Goal: Task Accomplishment & Management: Manage account settings

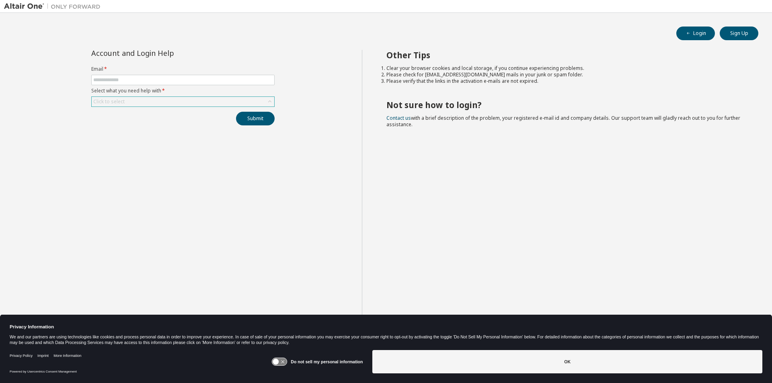
click at [154, 102] on div "Click to select" at bounding box center [183, 102] width 183 height 10
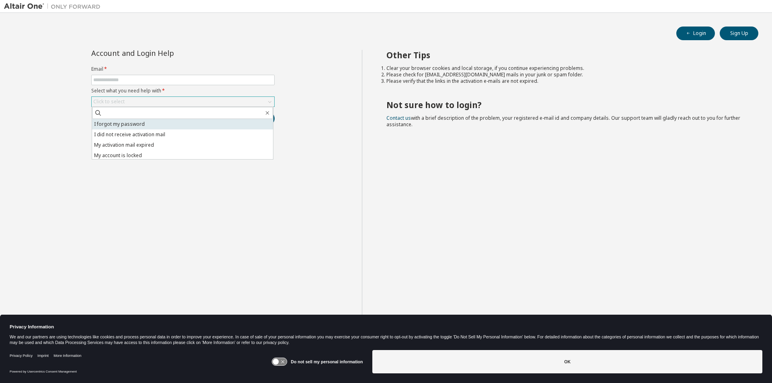
click at [124, 125] on li "I forgot my password" at bounding box center [182, 124] width 181 height 10
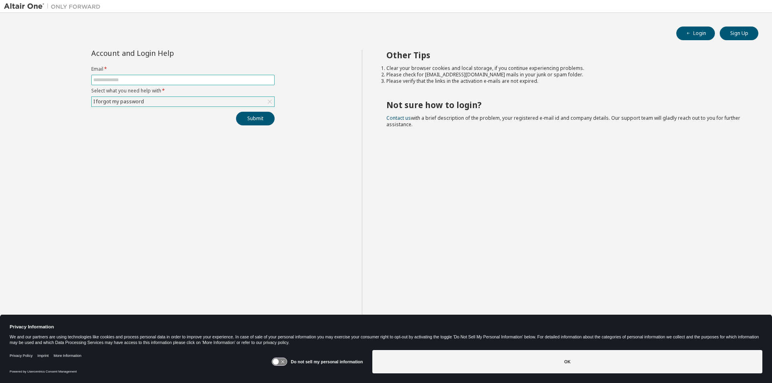
drag, startPoint x: 122, startPoint y: 80, endPoint x: 128, endPoint y: 79, distance: 6.5
click at [122, 80] on input "text" at bounding box center [182, 80] width 179 height 6
type input "**********"
click at [244, 115] on button "Submit" at bounding box center [255, 119] width 39 height 14
click at [241, 118] on button "Submit" at bounding box center [255, 119] width 39 height 14
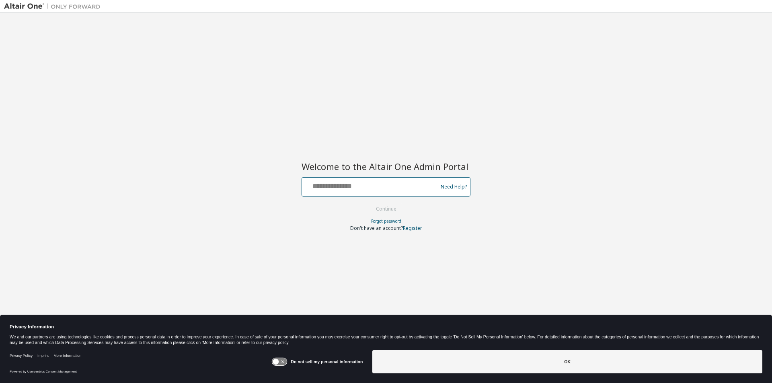
click at [355, 186] on input "text" at bounding box center [370, 185] width 131 height 12
type input "**********"
drag, startPoint x: 443, startPoint y: 203, endPoint x: 392, endPoint y: 200, distance: 50.8
click at [392, 200] on form "**********" at bounding box center [386, 204] width 169 height 54
click at [390, 207] on button "Continue" at bounding box center [386, 209] width 37 height 12
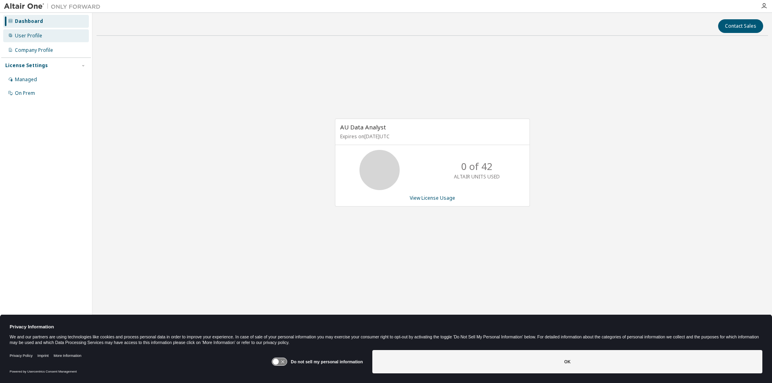
click at [38, 35] on div "User Profile" at bounding box center [28, 36] width 27 height 6
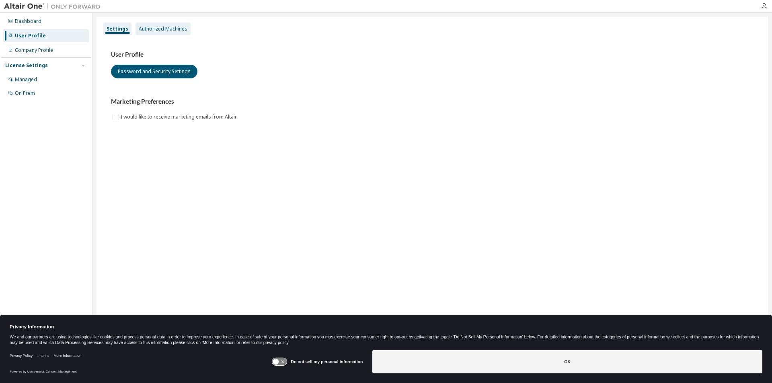
click at [176, 31] on div "Authorized Machines" at bounding box center [163, 29] width 49 height 6
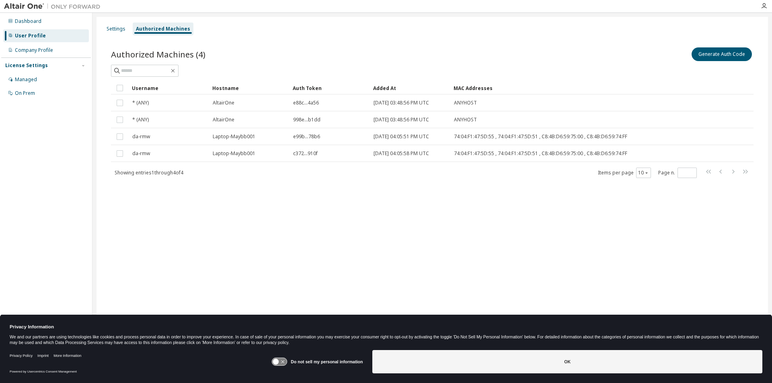
click at [182, 217] on div "Settings Authorized Machines Authorized Machines (4) Generate Auth Code Clear L…" at bounding box center [433, 186] width 672 height 339
click at [740, 51] on button "Generate Auth Code" at bounding box center [722, 54] width 60 height 14
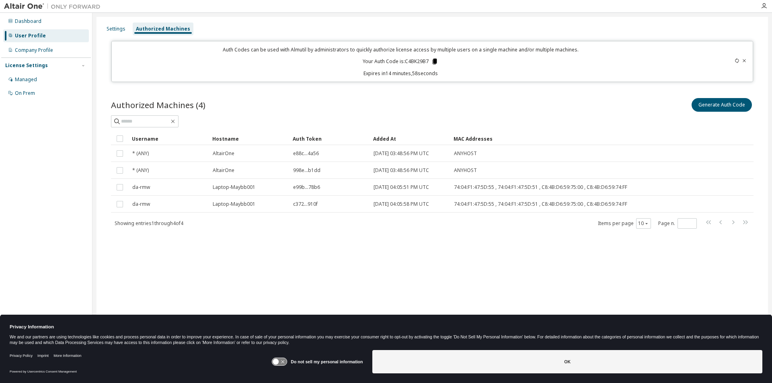
click at [435, 60] on icon at bounding box center [435, 62] width 4 height 6
